Goal: Task Accomplishment & Management: Use online tool/utility

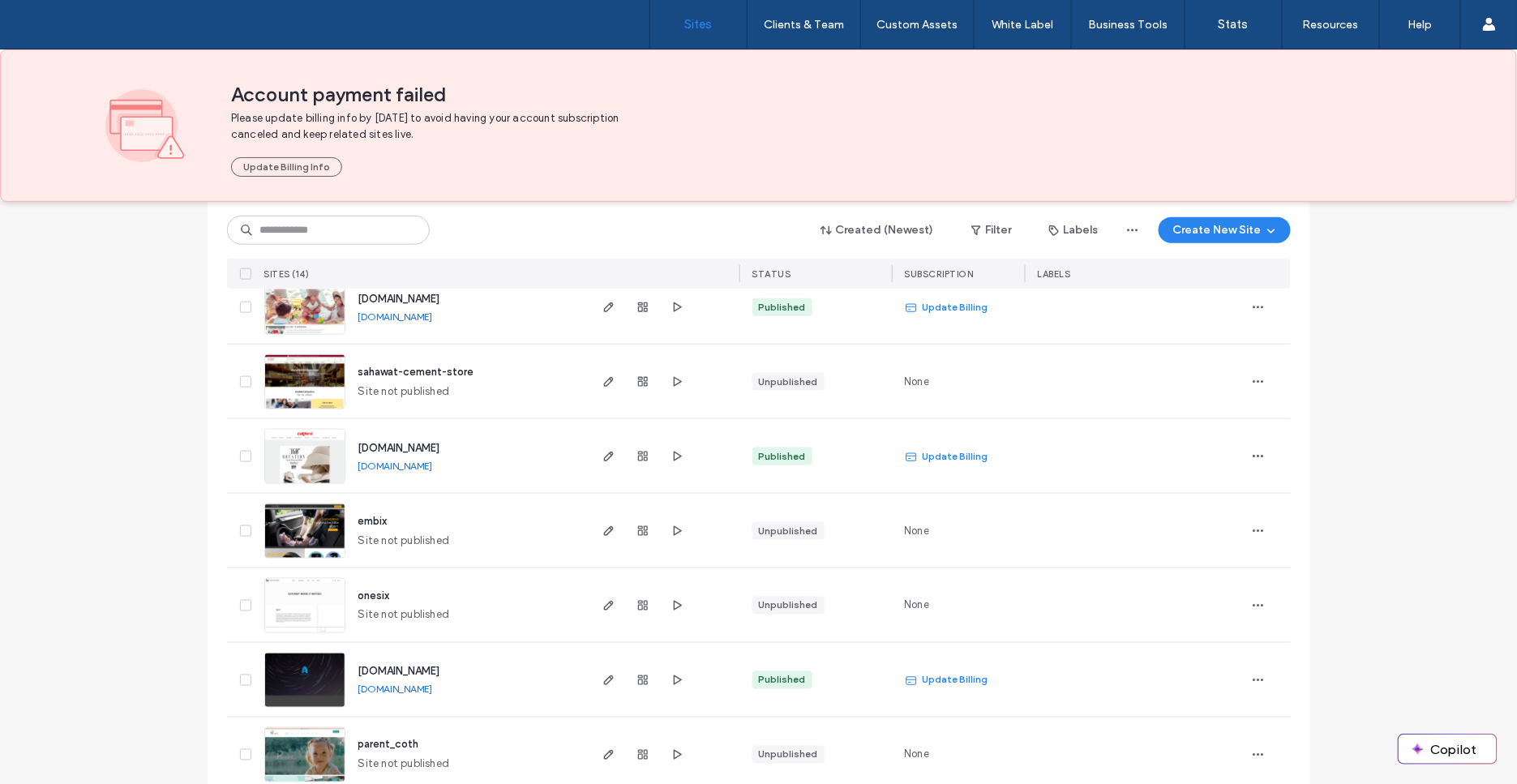
scroll to position [762, 0]
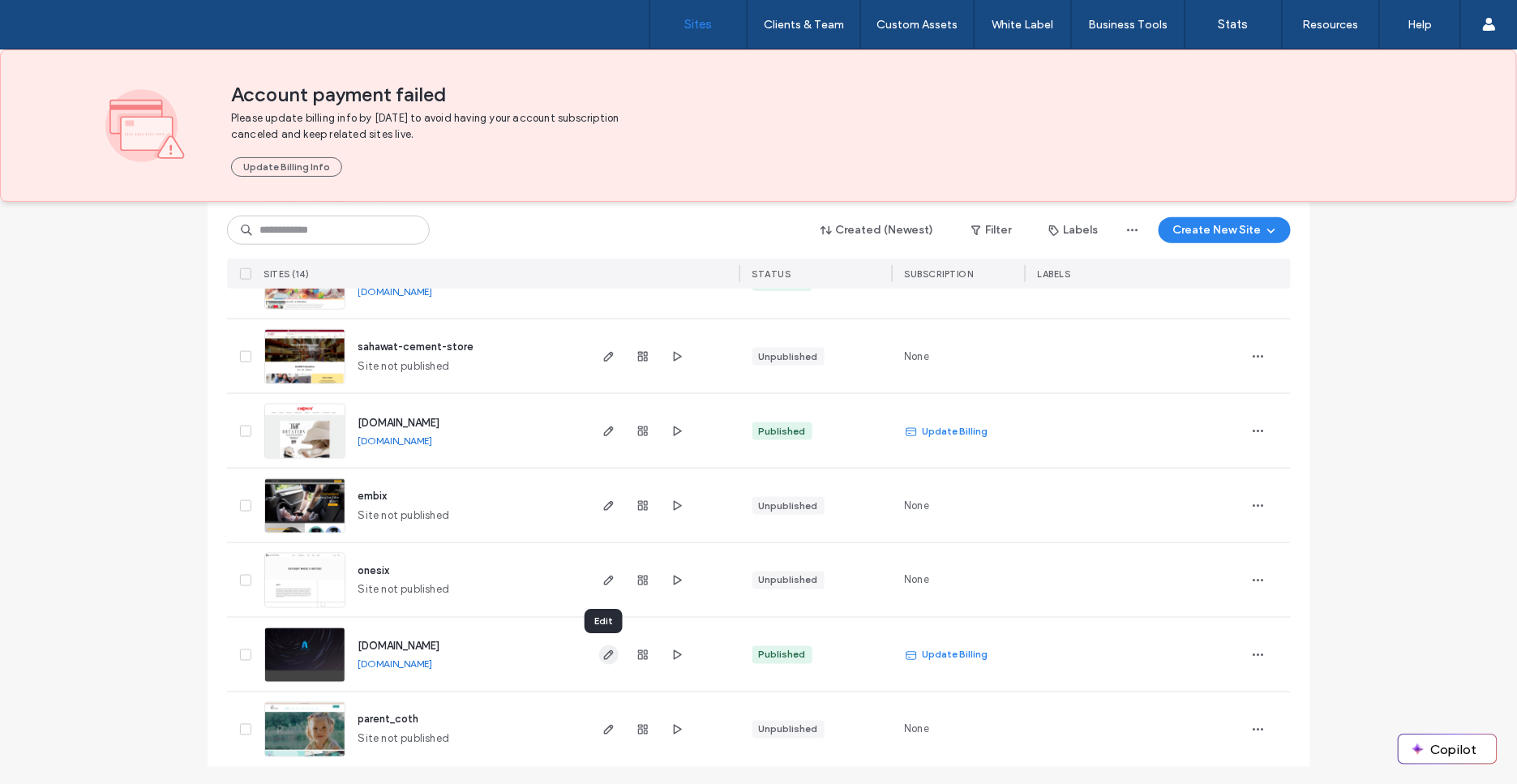
click at [602, 654] on icon "button" at bounding box center [608, 654] width 13 height 13
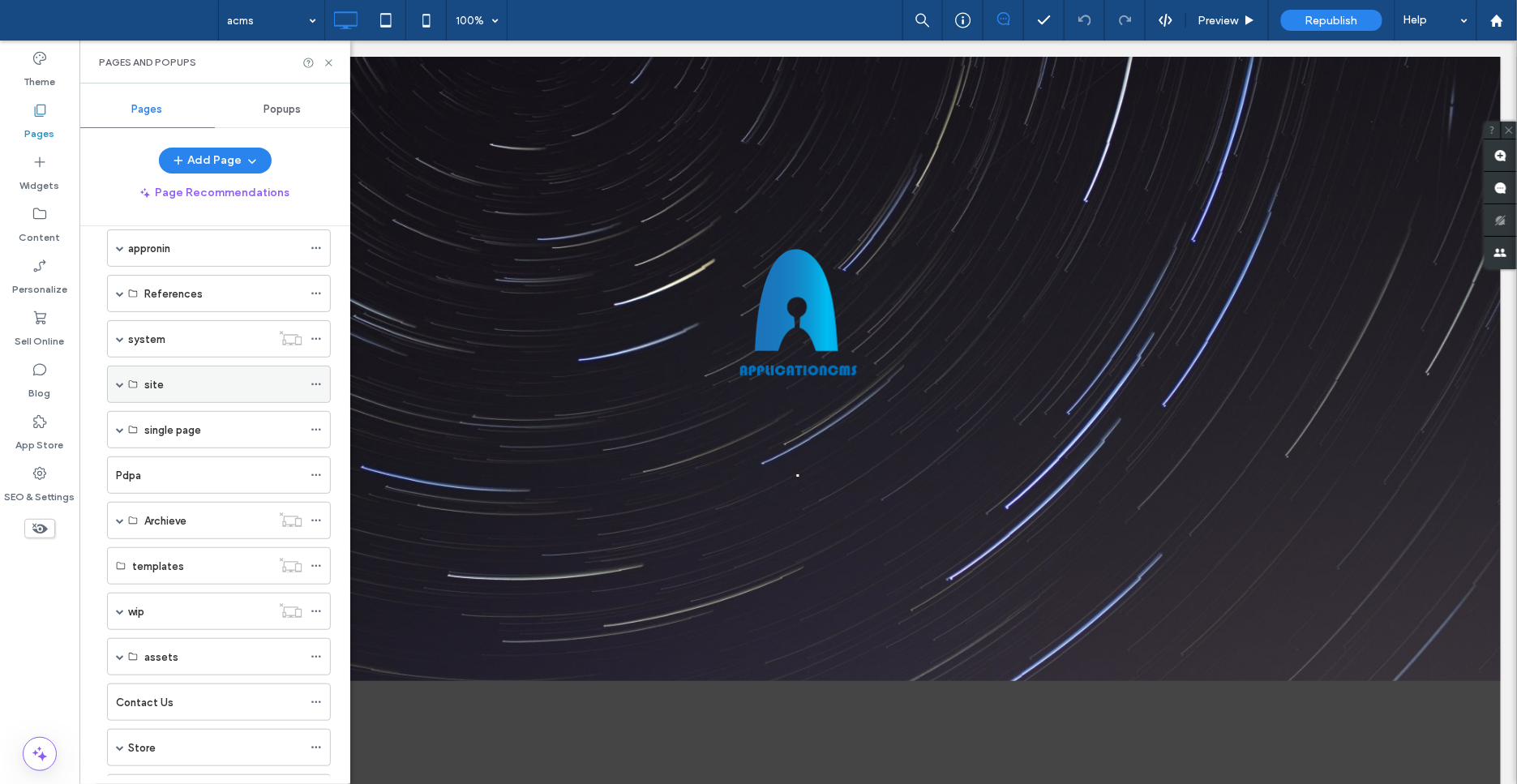
click at [118, 382] on span at bounding box center [120, 384] width 8 height 8
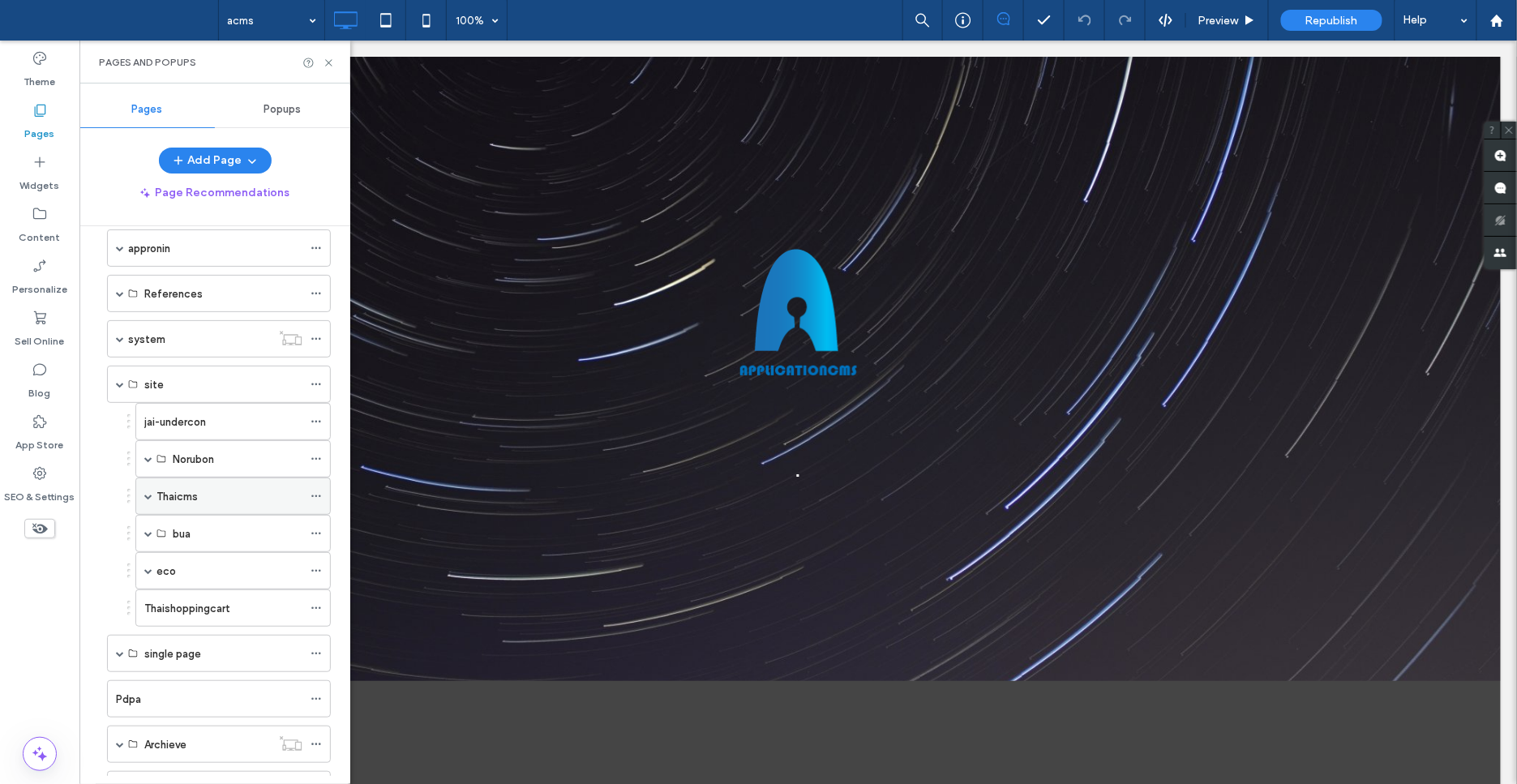
click at [149, 492] on span at bounding box center [149, 496] width 8 height 8
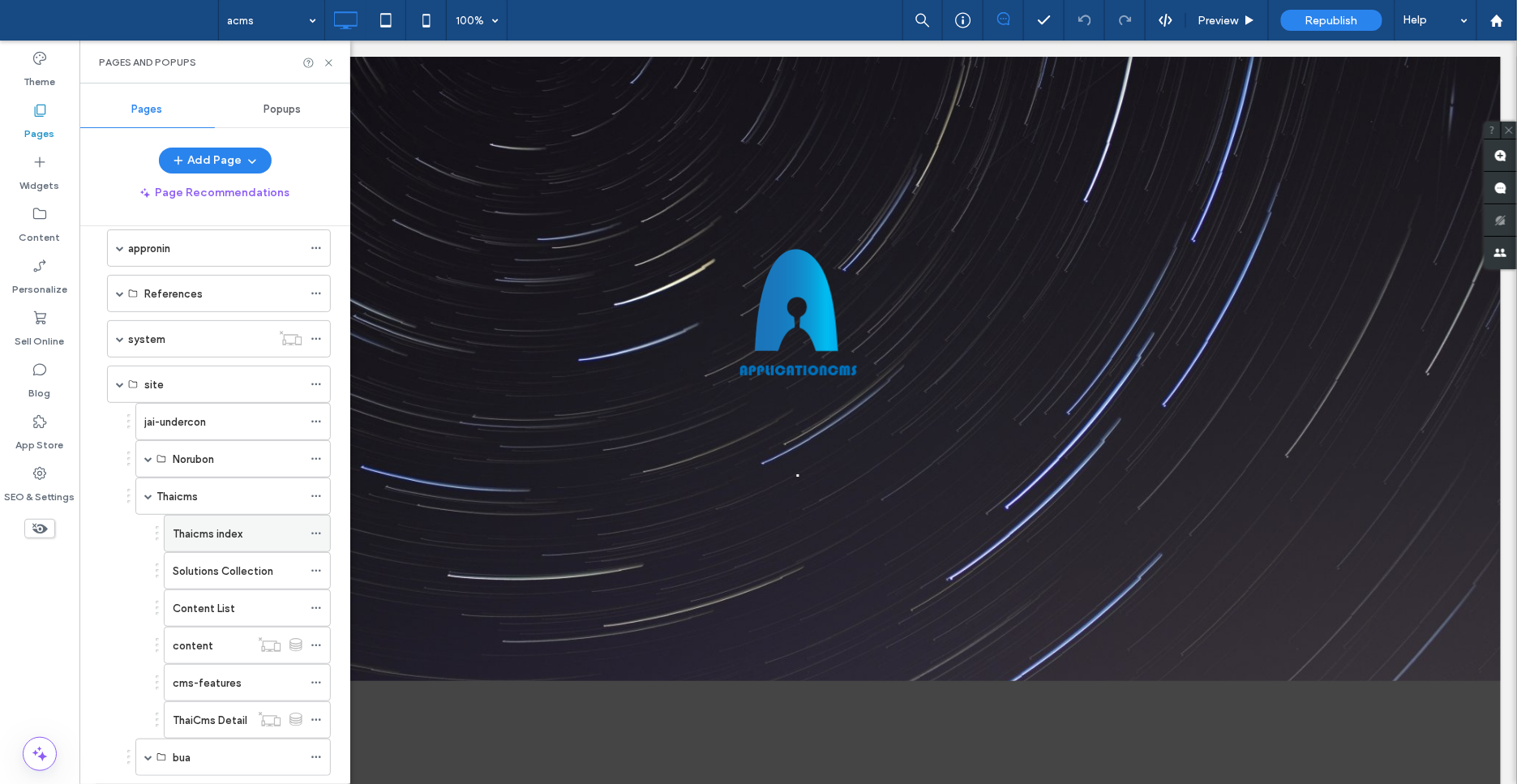
click at [249, 533] on div "Thaicms index" at bounding box center [238, 533] width 130 height 17
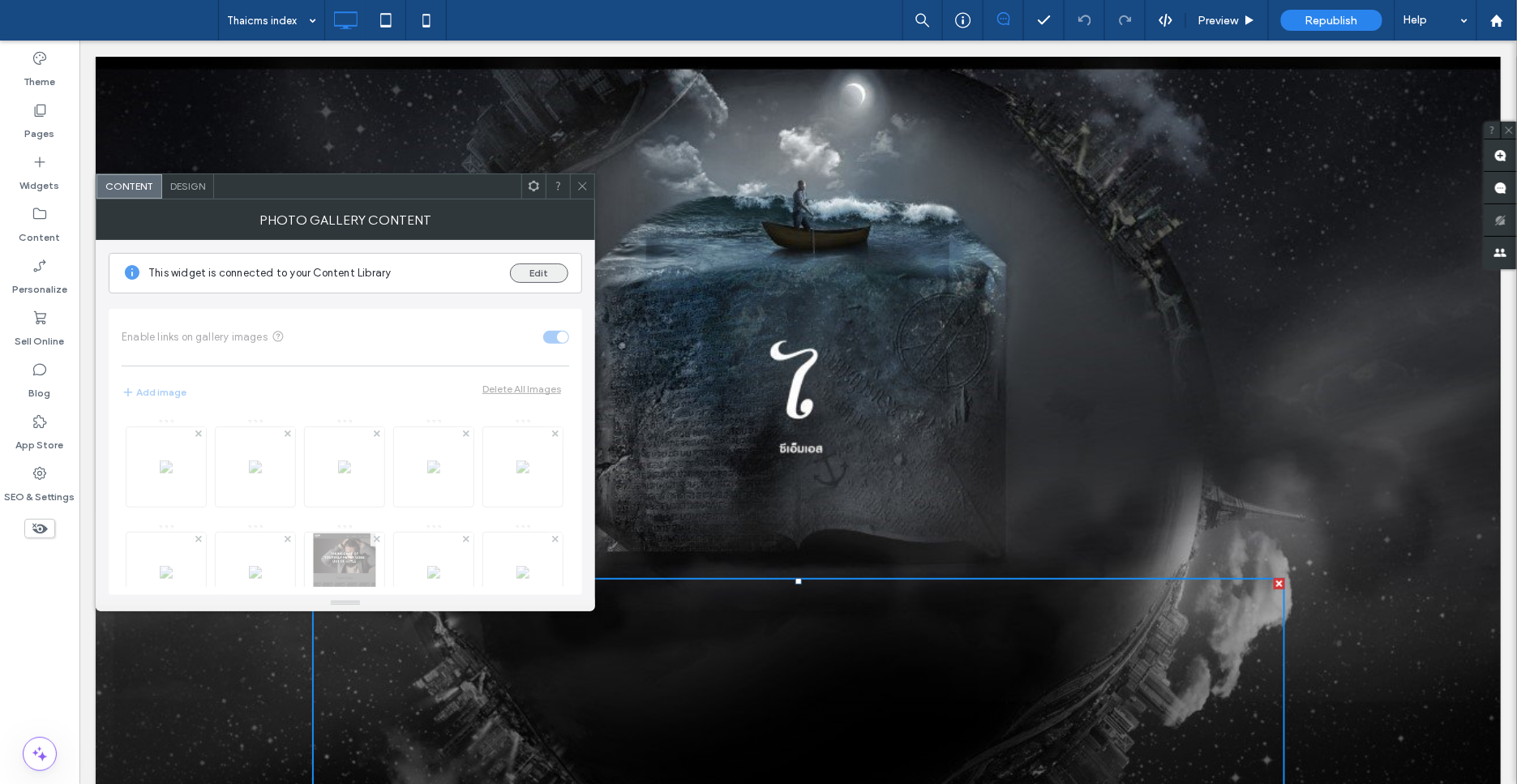
click at [541, 266] on button "Edit" at bounding box center [540, 274] width 59 height 20
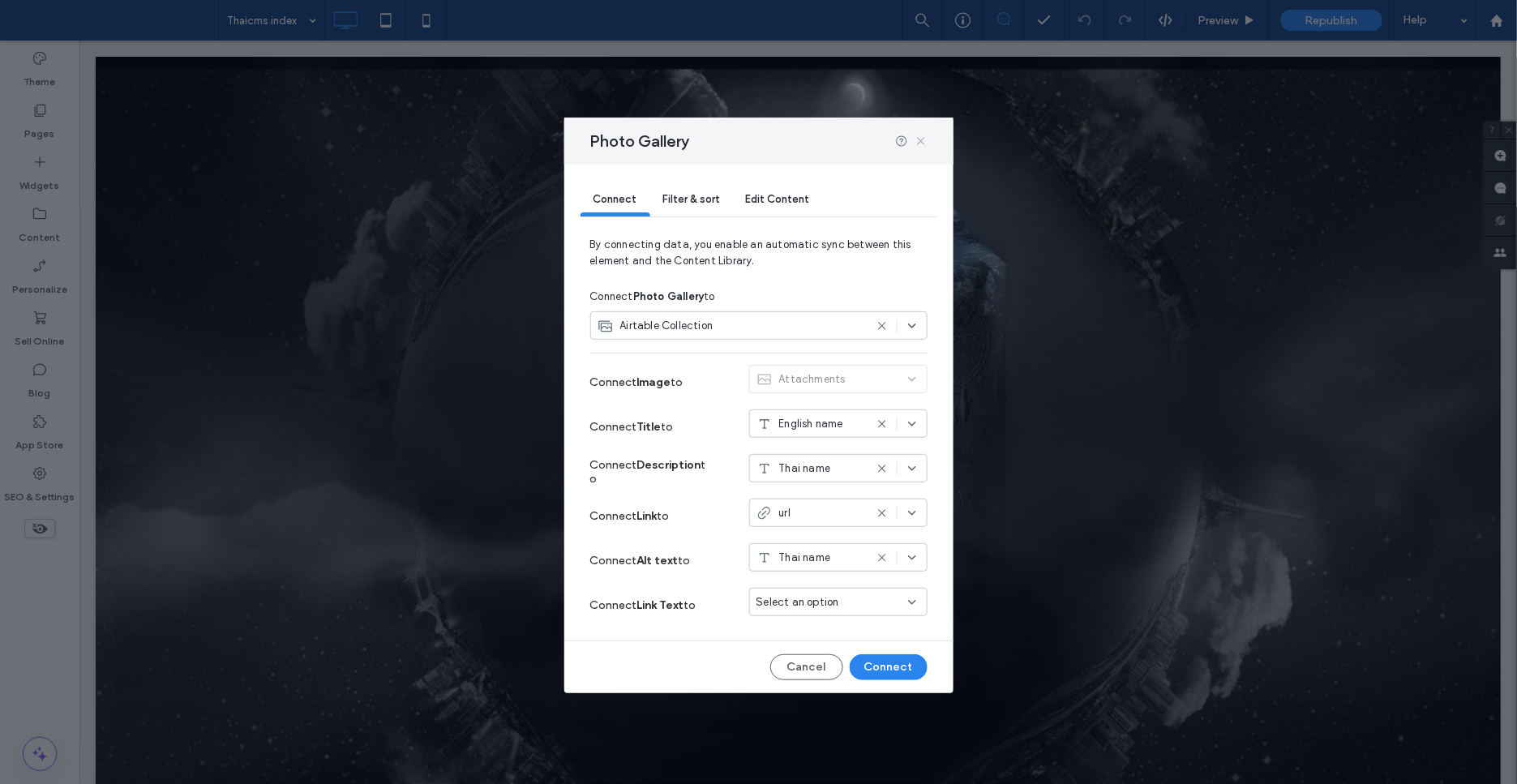
click at [921, 148] on icon at bounding box center [920, 141] width 13 height 13
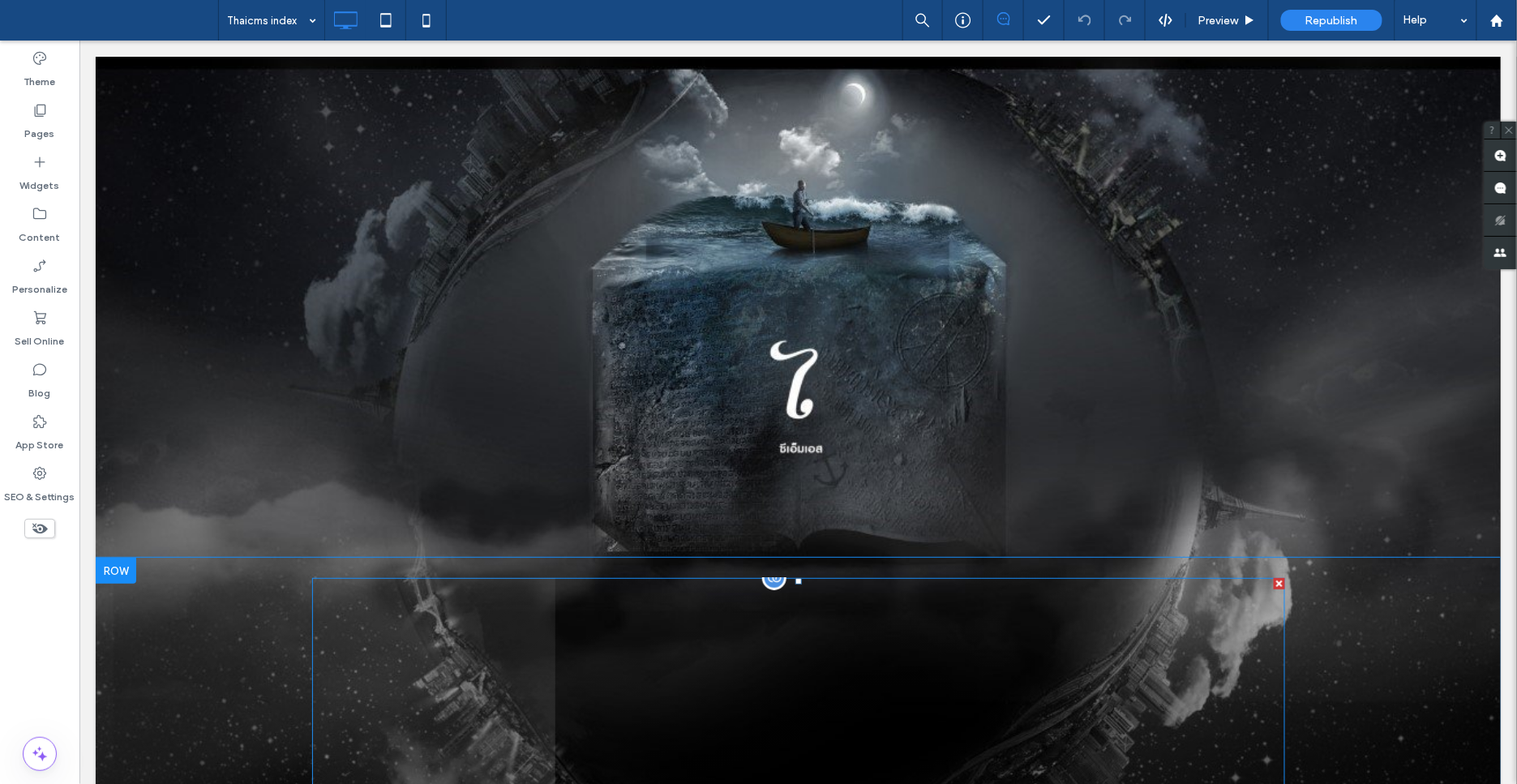
click at [416, 682] on link at bounding box center [432, 722] width 244 height 292
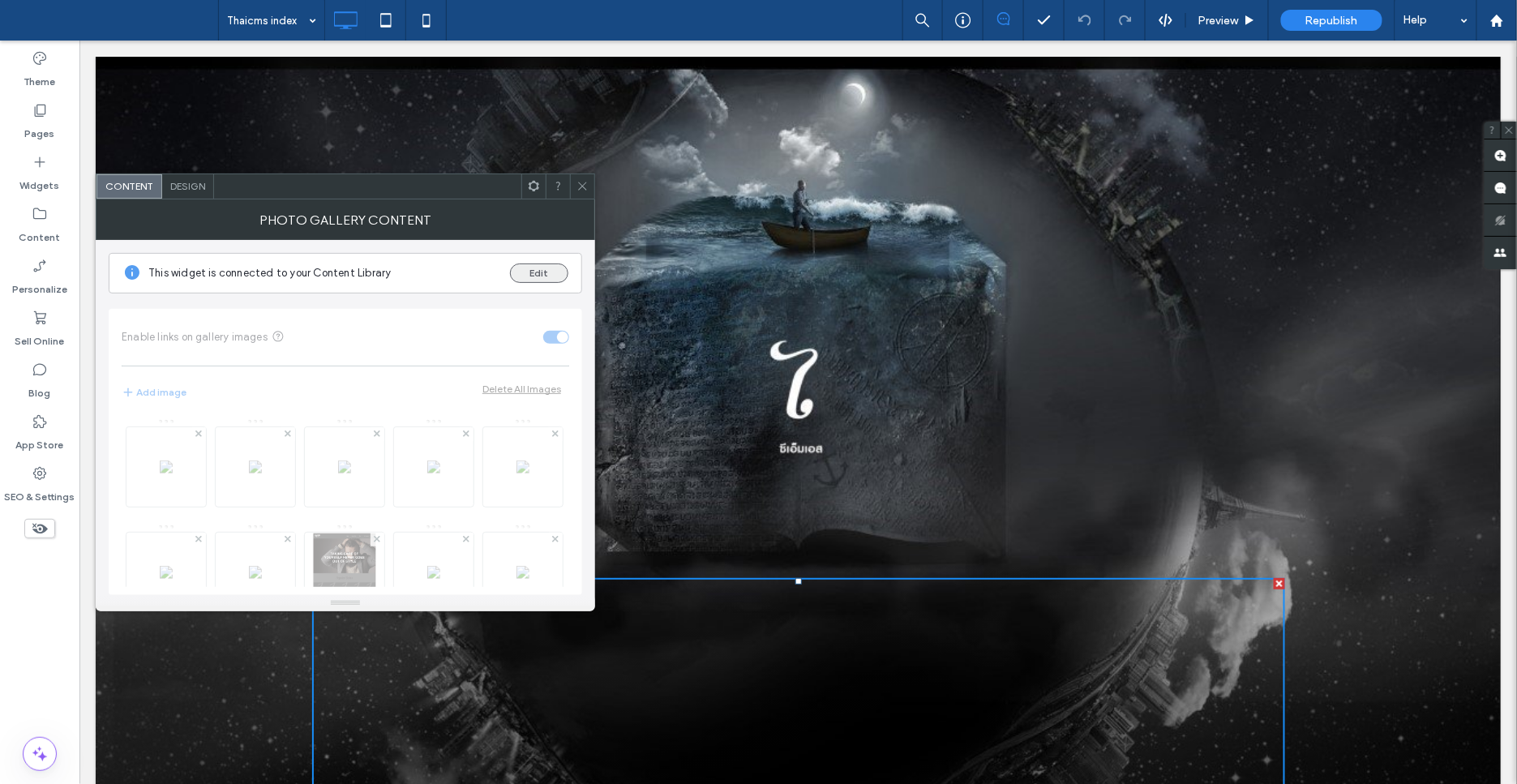
click at [534, 275] on button "Edit" at bounding box center [540, 274] width 59 height 20
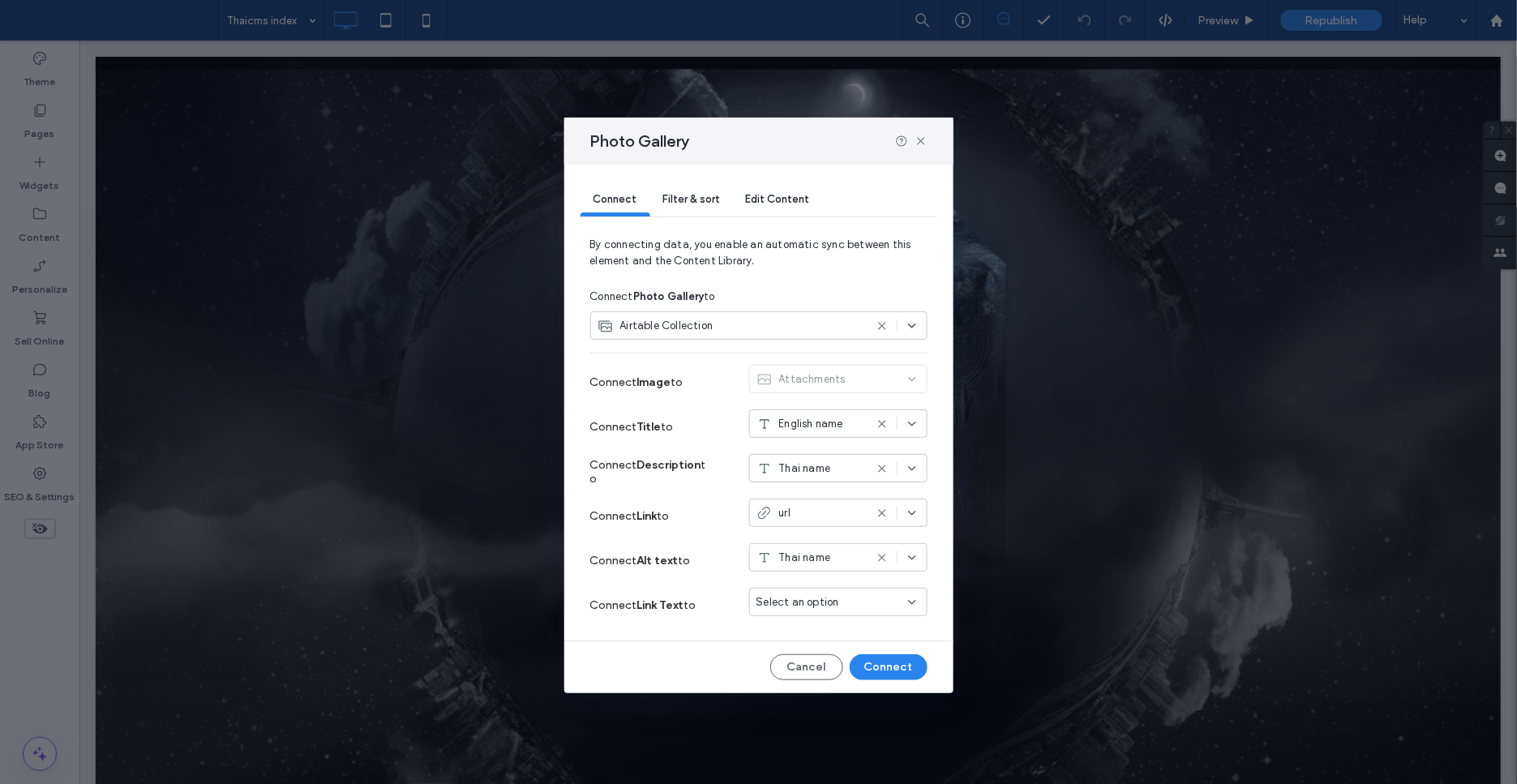
click at [789, 205] on span "Edit Content" at bounding box center [779, 198] width 65 height 12
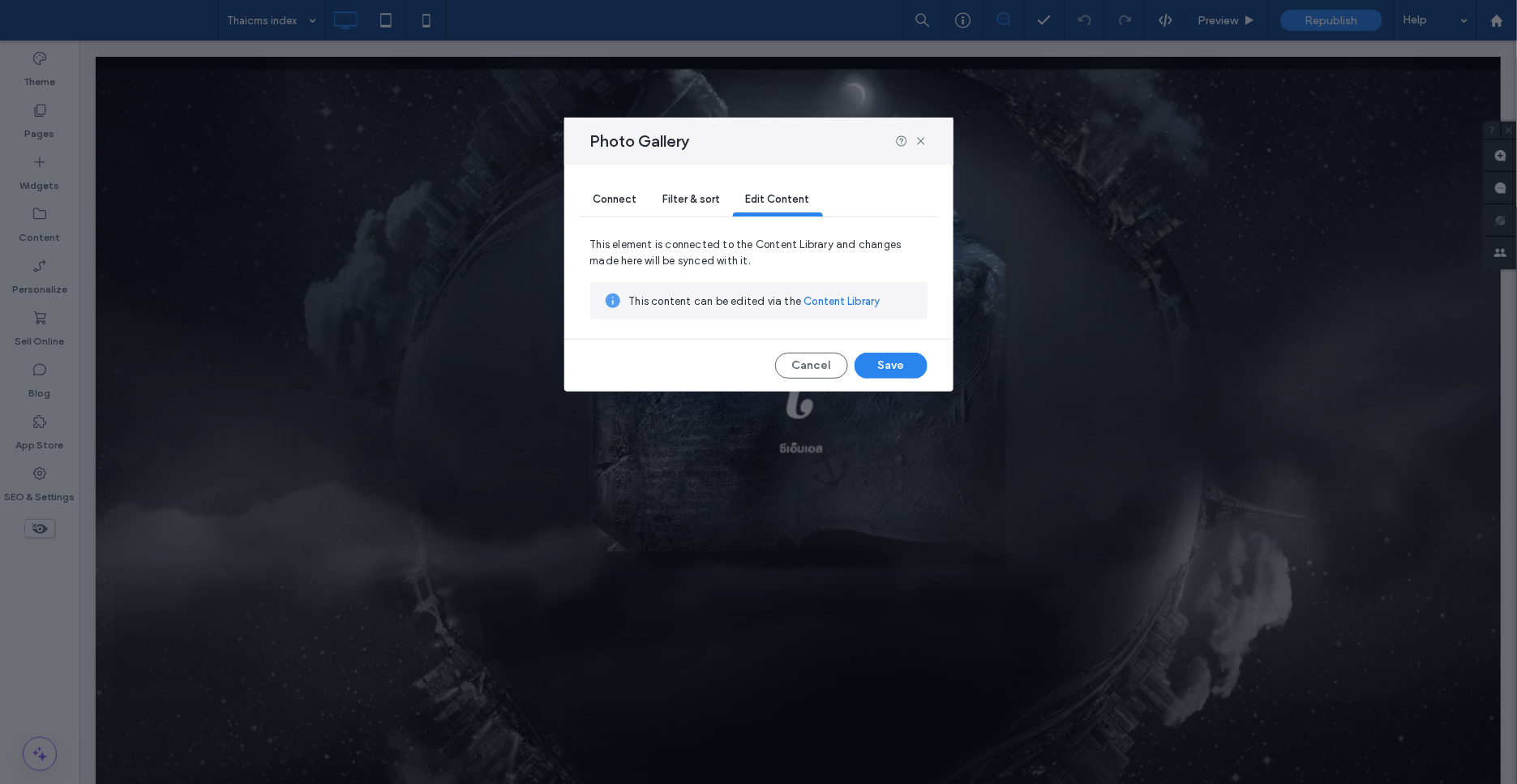
click at [605, 205] on span "Connect" at bounding box center [615, 198] width 44 height 12
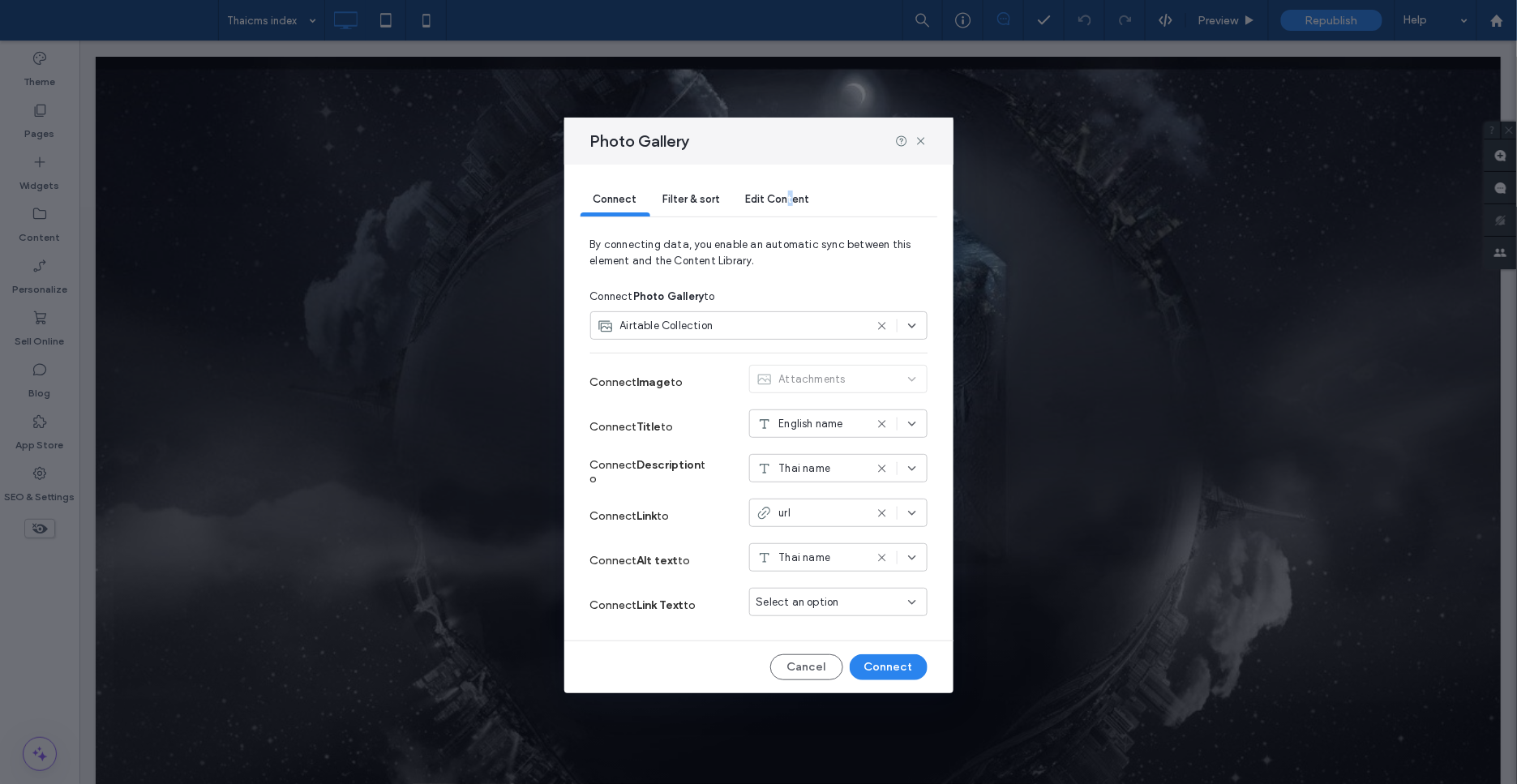
click at [789, 205] on span "Edit Content" at bounding box center [779, 198] width 65 height 12
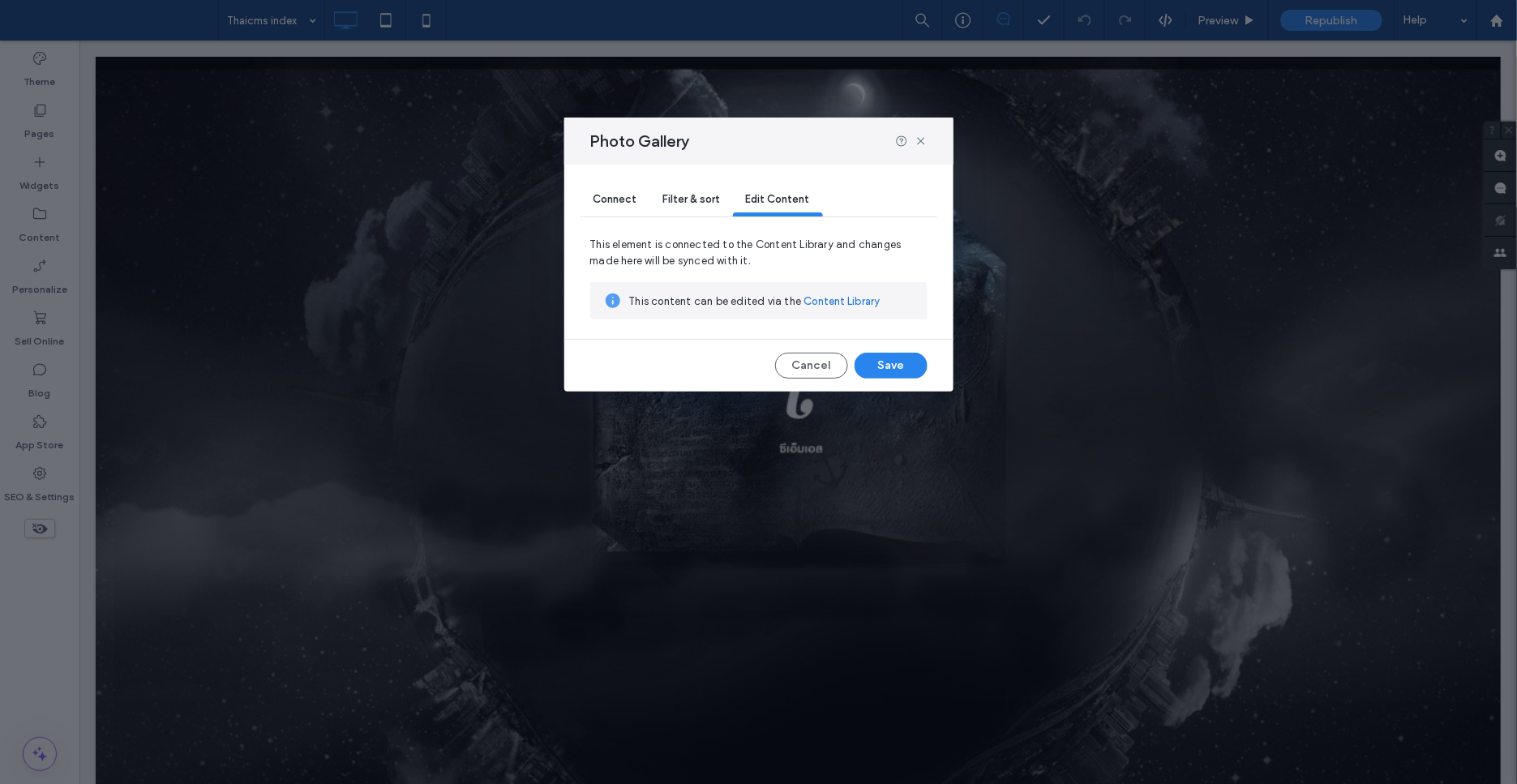
click at [825, 310] on link "Content Library" at bounding box center [842, 301] width 76 height 17
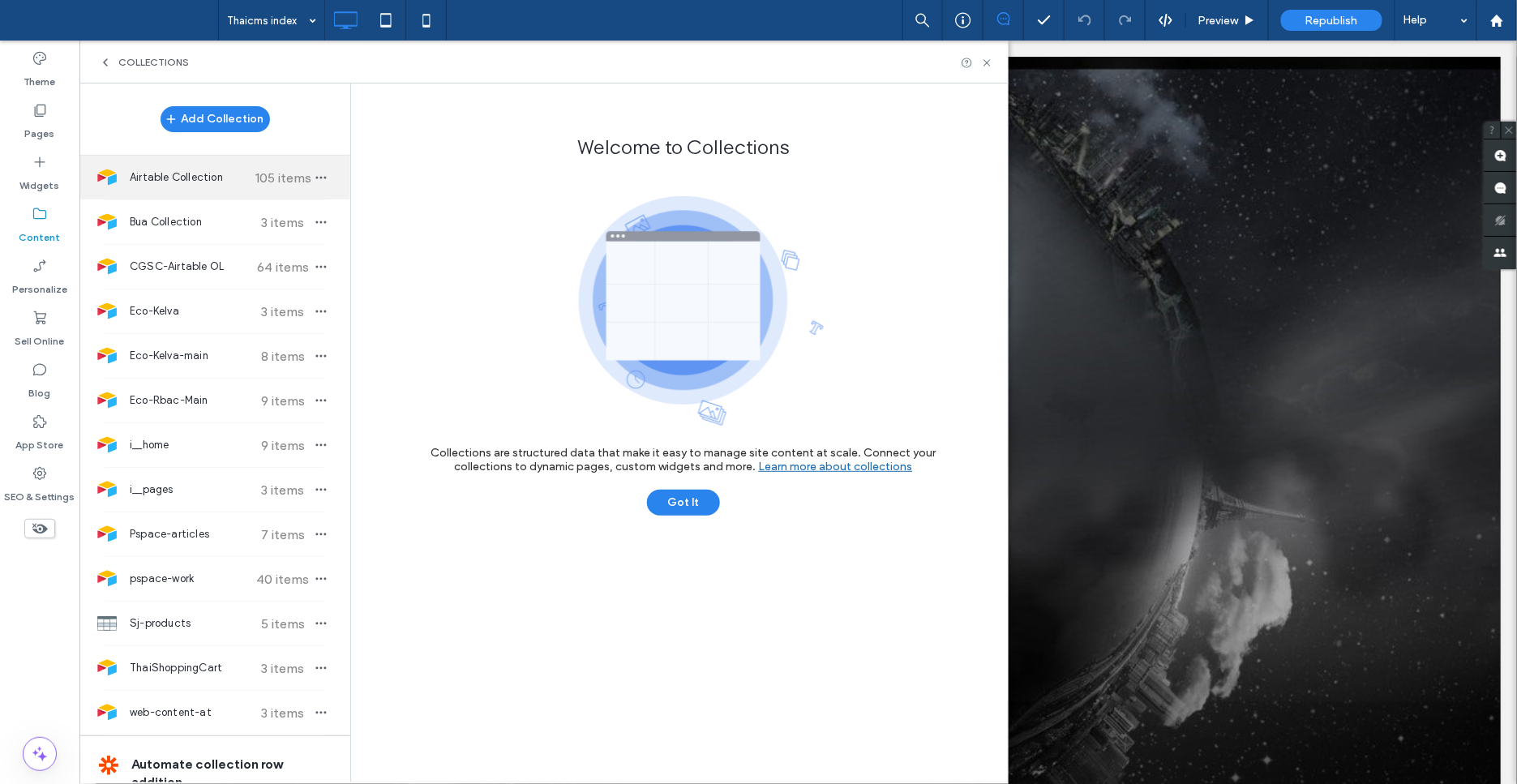
click at [201, 183] on span "Airtable Collection" at bounding box center [191, 177] width 121 height 17
